Goal: Transaction & Acquisition: Subscribe to service/newsletter

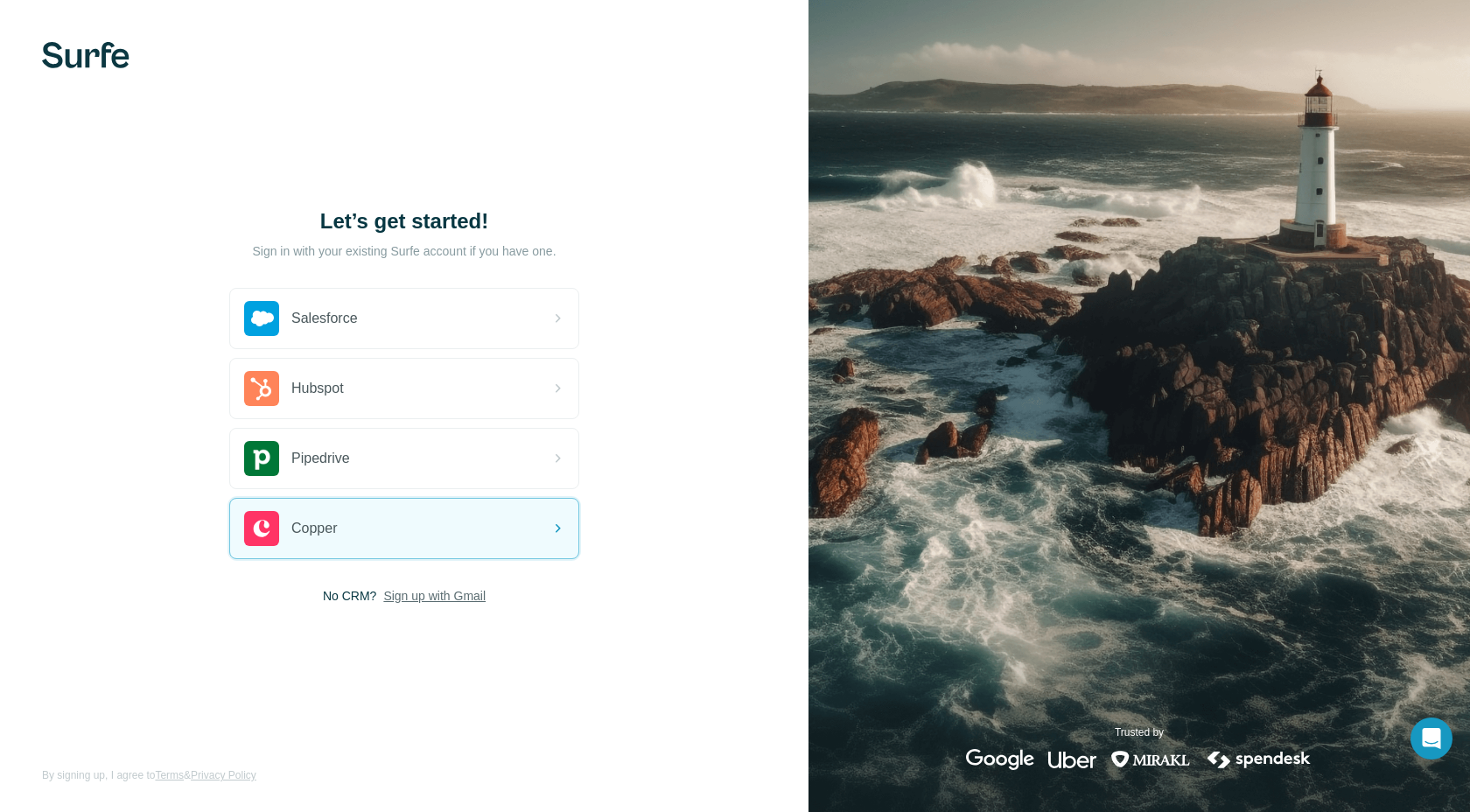
click at [419, 596] on span "Sign up with Gmail" at bounding box center [434, 595] width 102 height 18
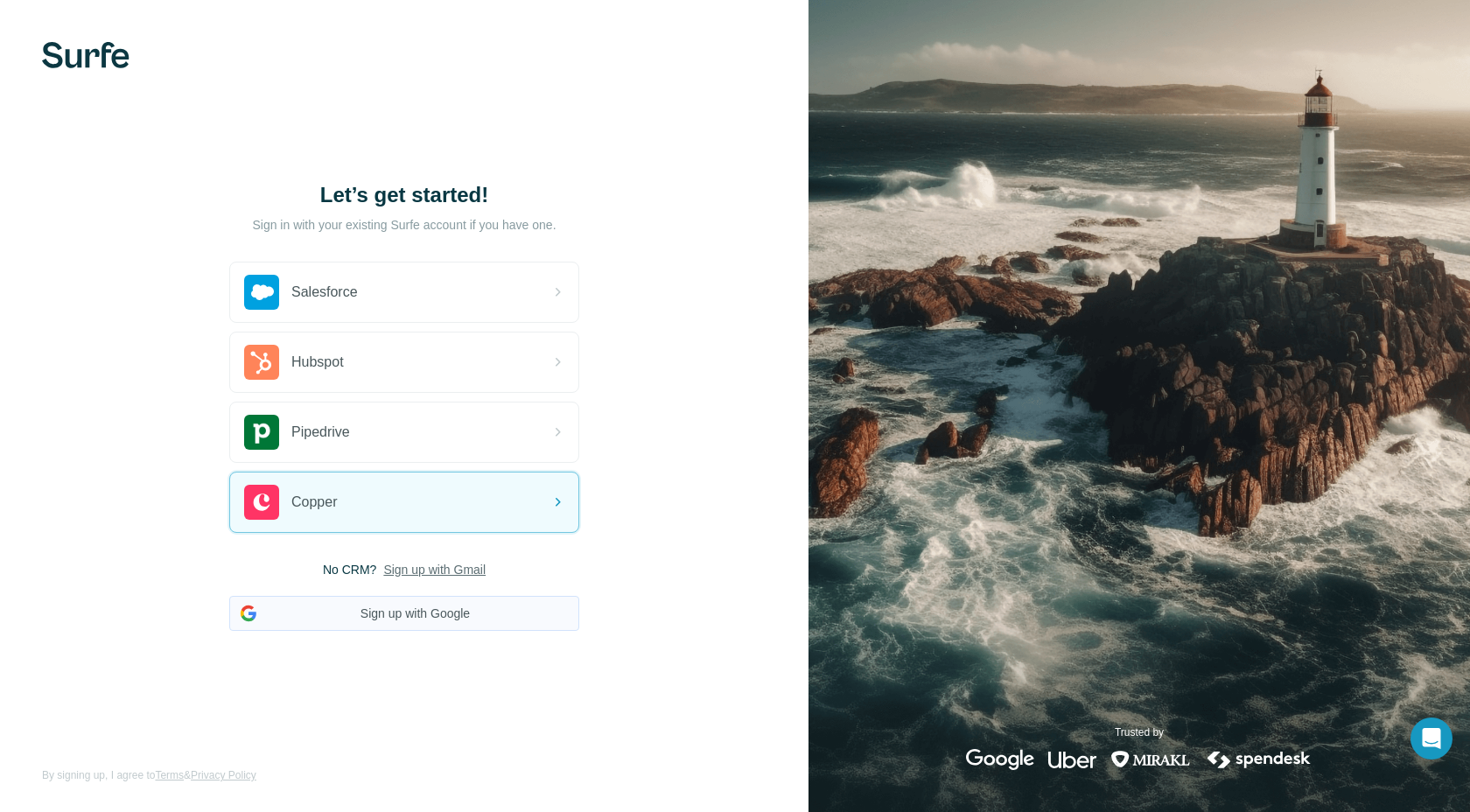
click at [419, 603] on button "Sign up with Google" at bounding box center [403, 614] width 350 height 35
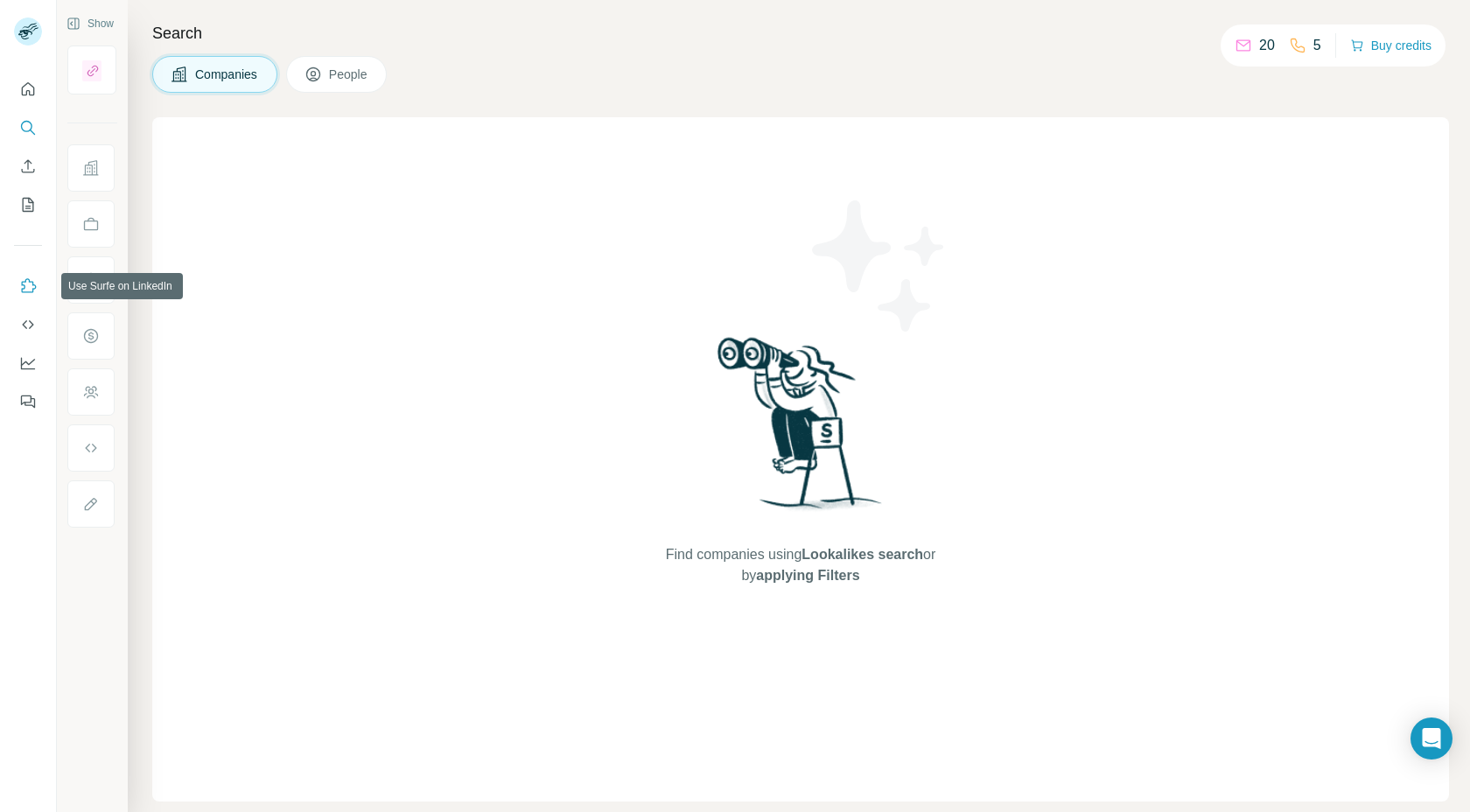
click at [30, 278] on icon "Use Surfe on LinkedIn" at bounding box center [28, 286] width 18 height 18
